Goal: Understand process/instructions

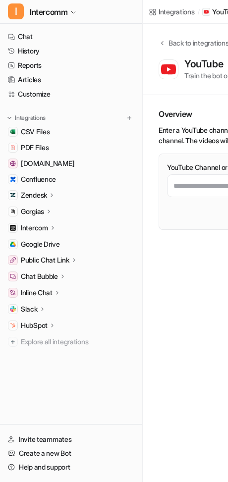
click at [47, 192] on p "Zendesk" at bounding box center [34, 195] width 26 height 10
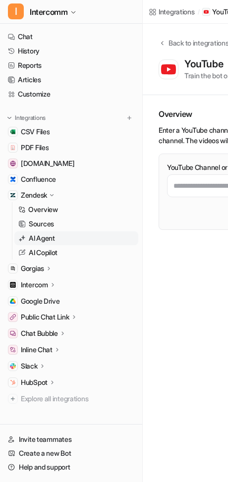
click at [55, 239] on p "AI Agent" at bounding box center [42, 238] width 26 height 10
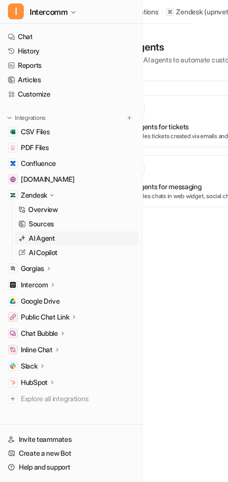
scroll to position [0, 45]
click at [179, 188] on h3 "AI agents for messaging" at bounding box center [156, 186] width 73 height 10
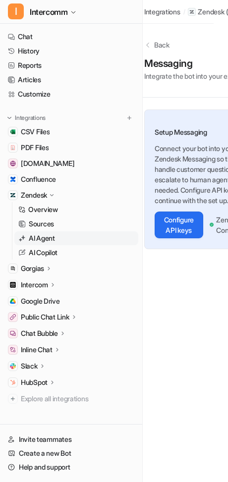
scroll to position [0, 12]
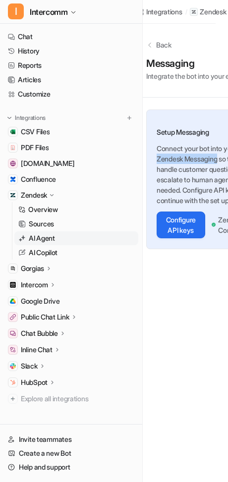
drag, startPoint x: 153, startPoint y: 157, endPoint x: 220, endPoint y: 159, distance: 67.4
copy p "Zendesk Messaging"
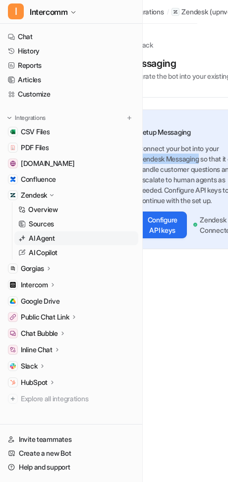
scroll to position [0, 29]
